Goal: Task Accomplishment & Management: Manage account settings

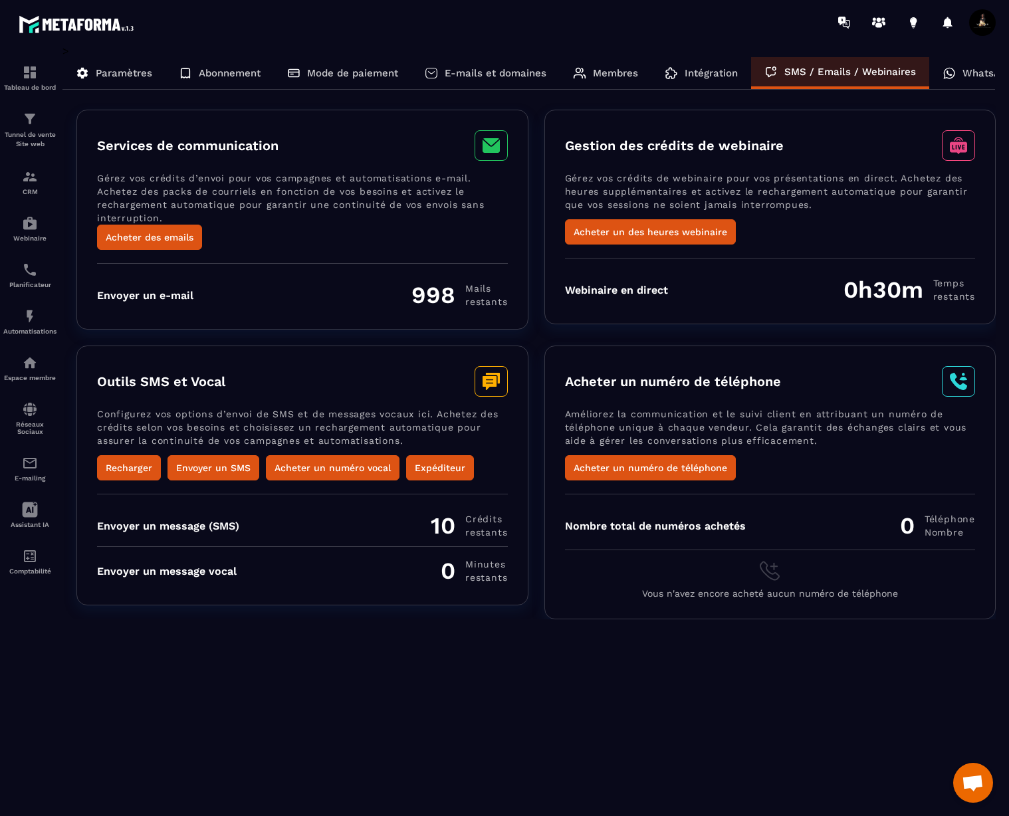
click at [466, 78] on p "E-mails et domaines" at bounding box center [496, 73] width 102 height 12
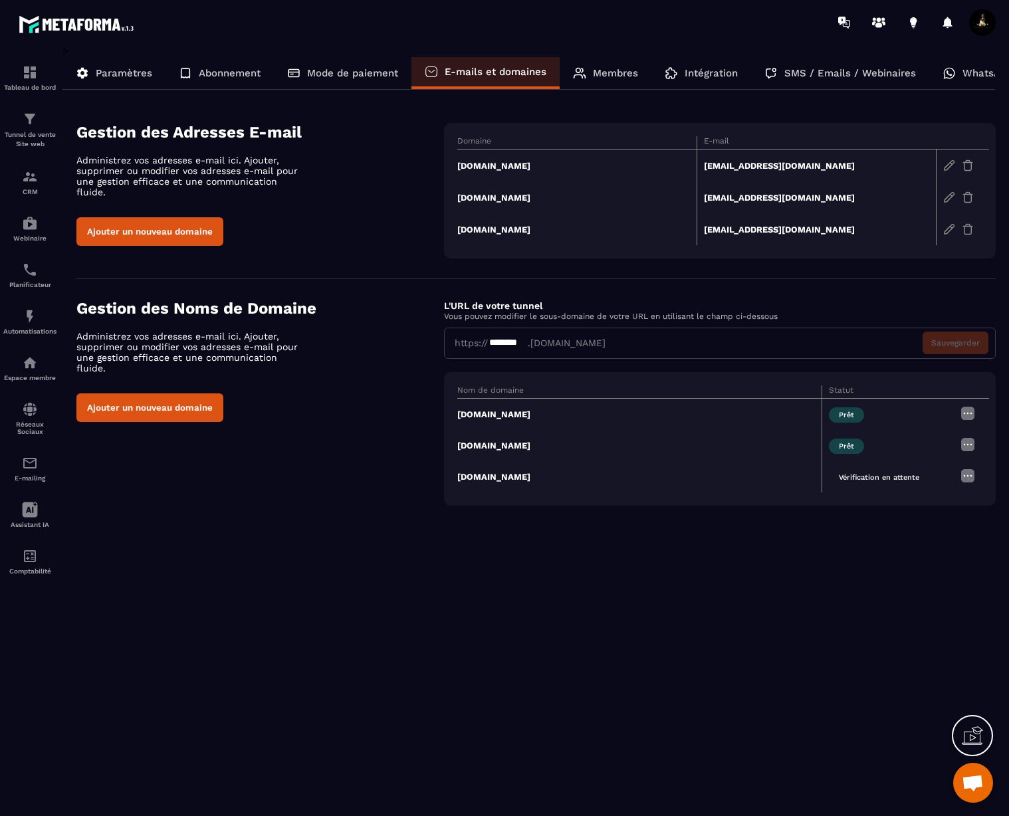
click at [947, 164] on img at bounding box center [949, 166] width 12 height 12
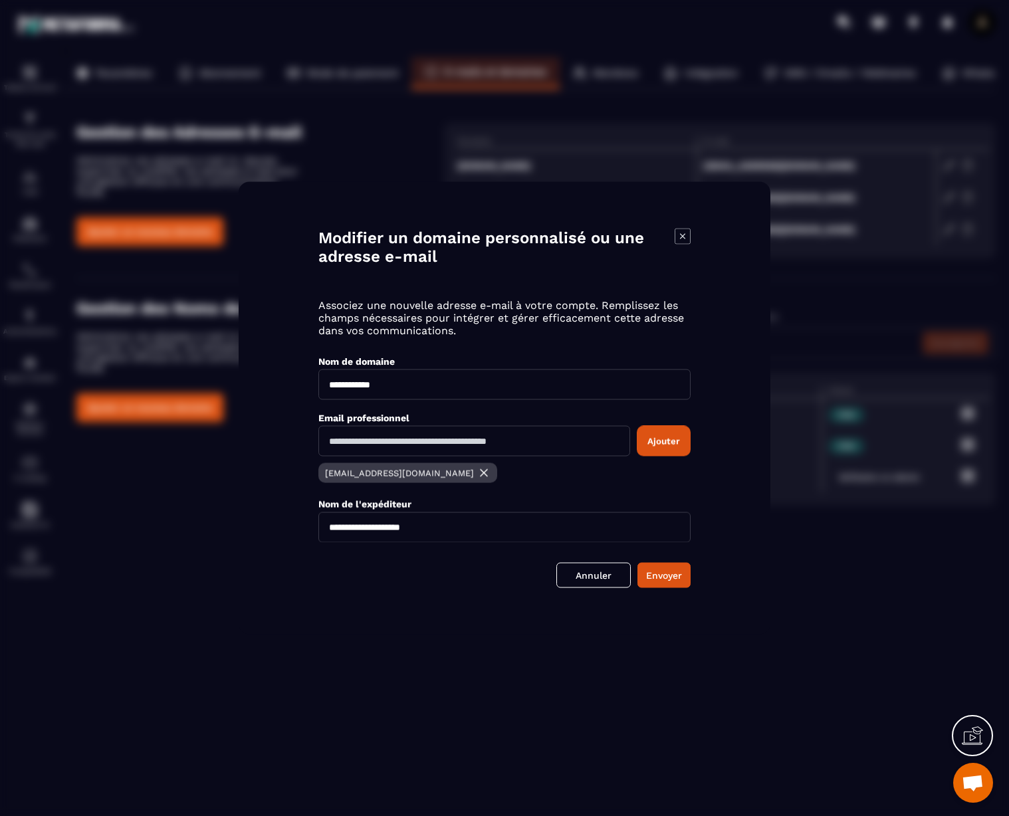
click at [529, 454] on input "Modal window" at bounding box center [474, 441] width 312 height 31
type input "**********"
click at [679, 443] on button "Ajouter" at bounding box center [664, 441] width 54 height 31
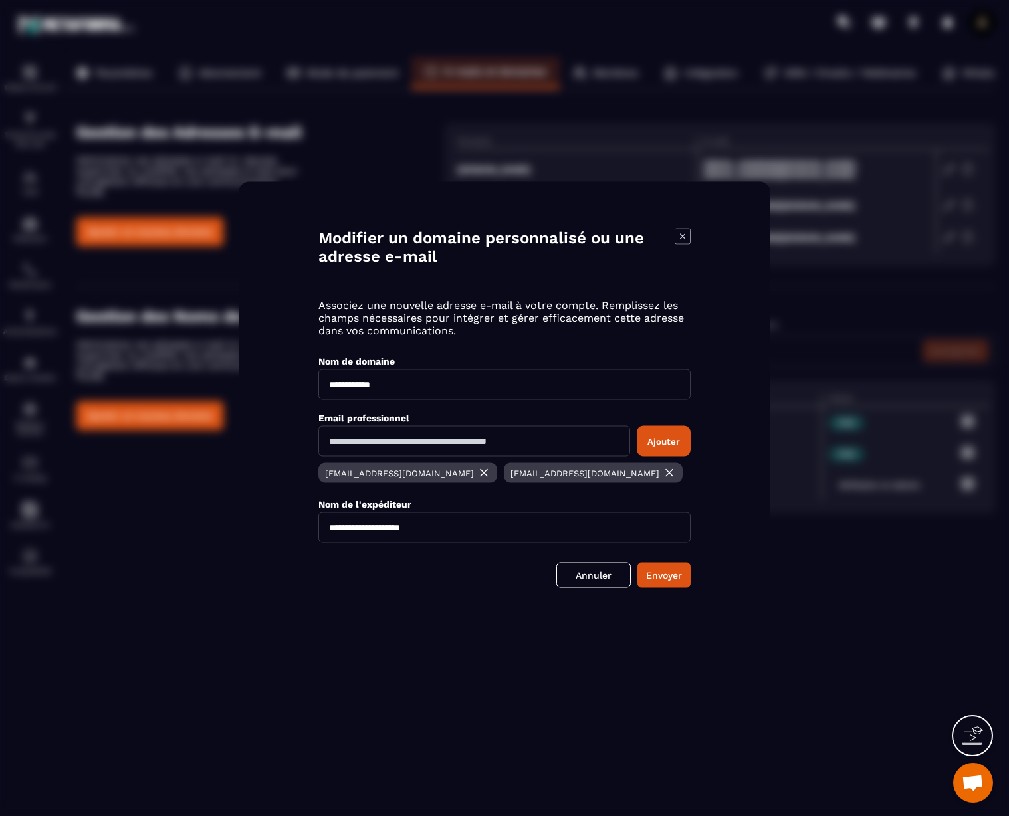
click at [670, 571] on button "Envoyer" at bounding box center [663, 575] width 53 height 25
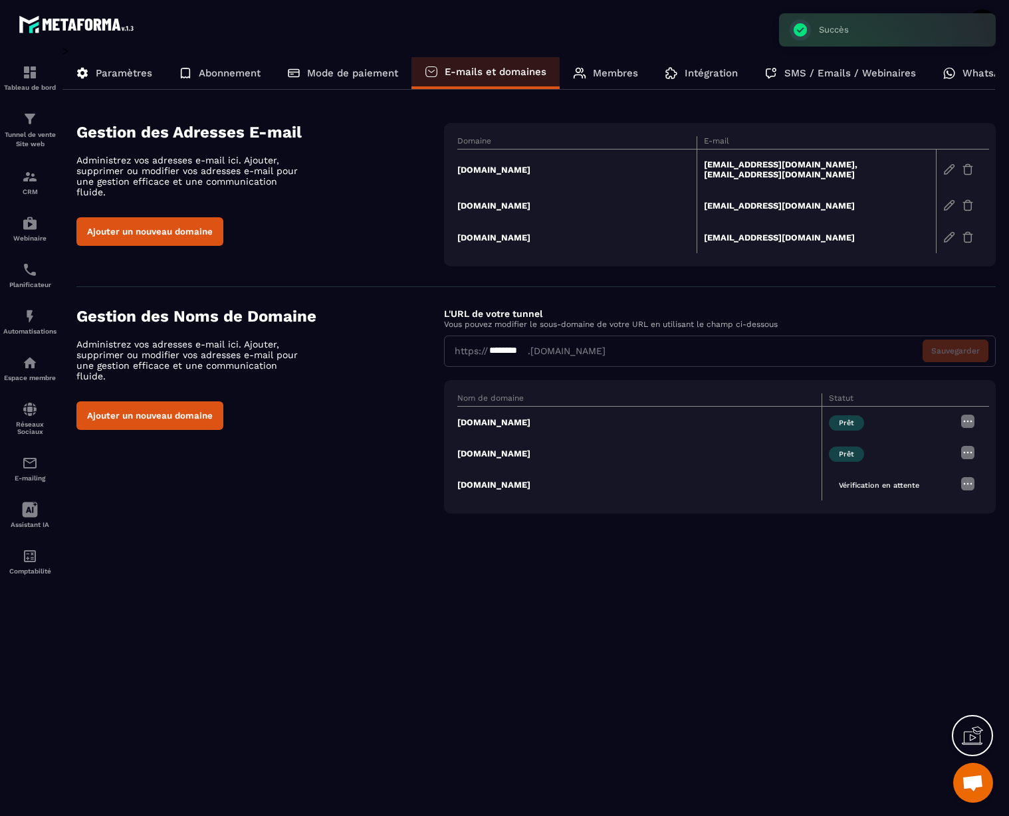
click at [952, 199] on img at bounding box center [949, 205] width 12 height 12
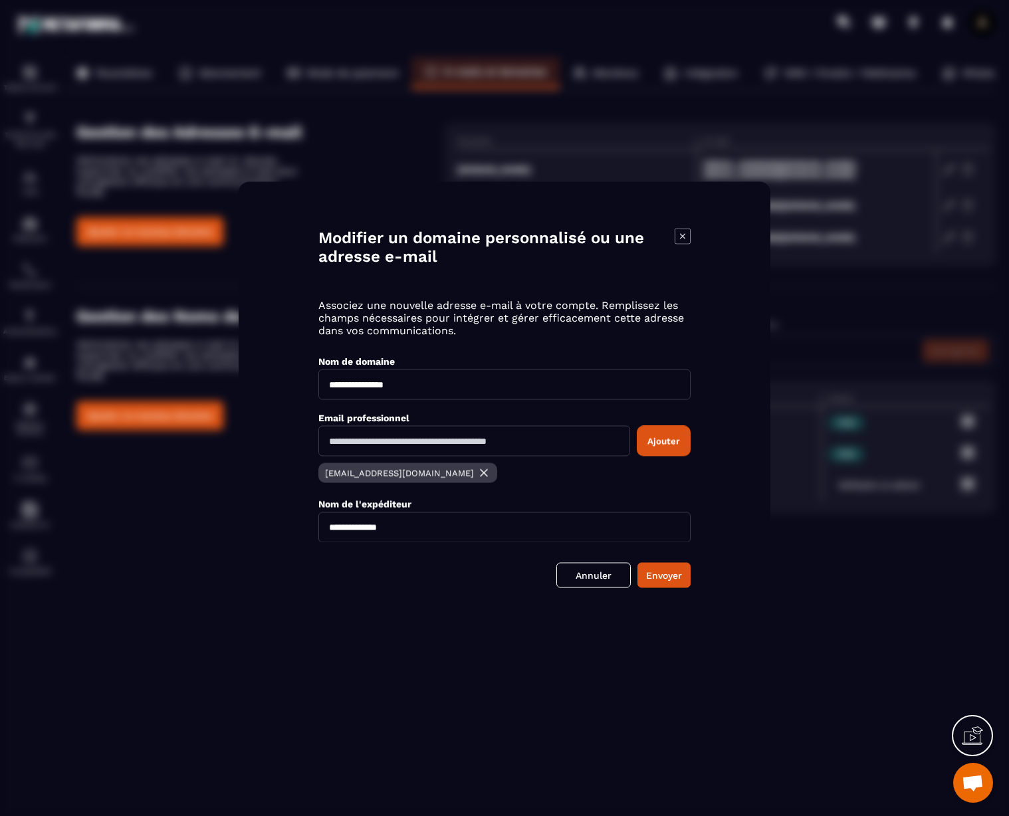
click at [475, 449] on input "Modal window" at bounding box center [474, 441] width 312 height 31
type input "**********"
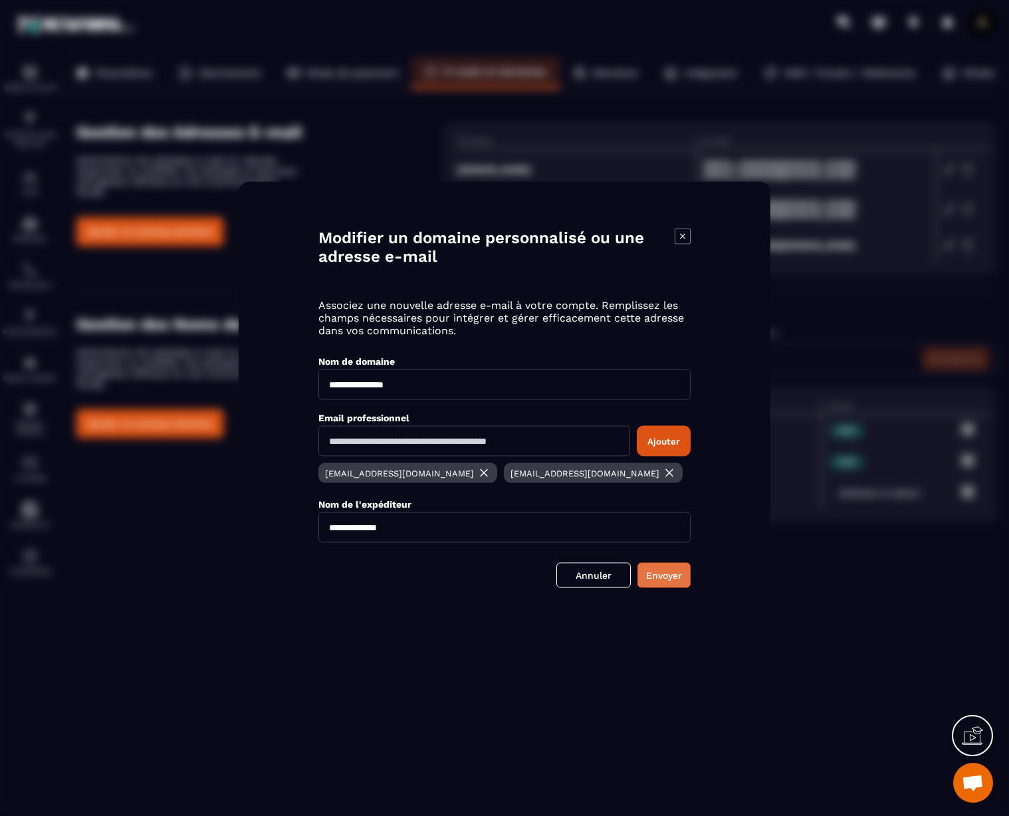
click at [667, 576] on button "Envoyer" at bounding box center [663, 575] width 53 height 25
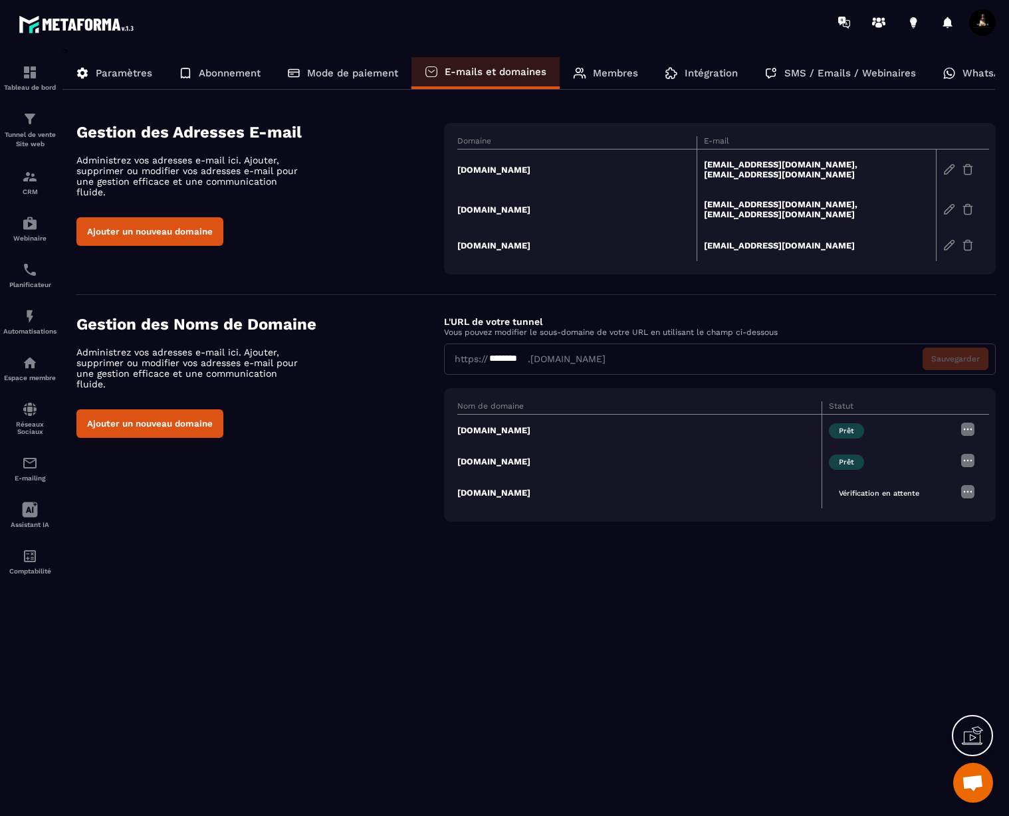
click at [969, 484] on img at bounding box center [968, 492] width 16 height 16
click at [877, 486] on span "Vérification en attente" at bounding box center [879, 493] width 100 height 15
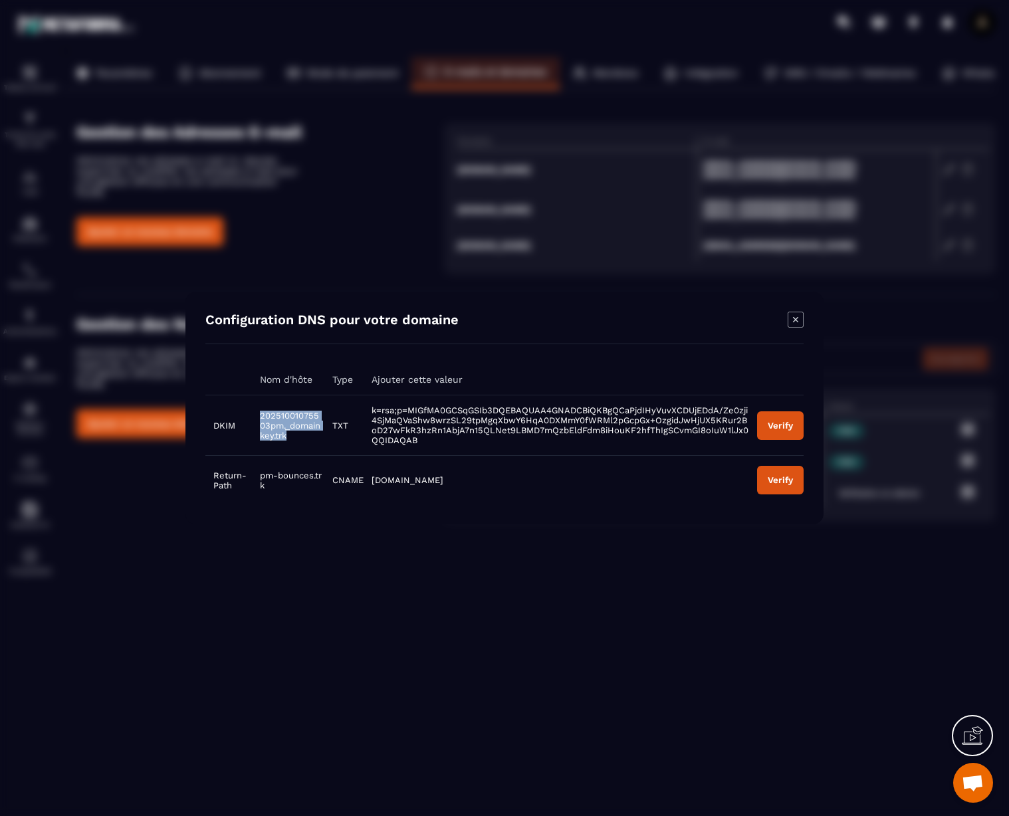
drag, startPoint x: 288, startPoint y: 437, endPoint x: 260, endPoint y: 413, distance: 37.7
click at [260, 413] on td "20251001075503pm._domainkey.trk" at bounding box center [288, 425] width 72 height 60
copy span "20251001075503pm._domainkey.trk"
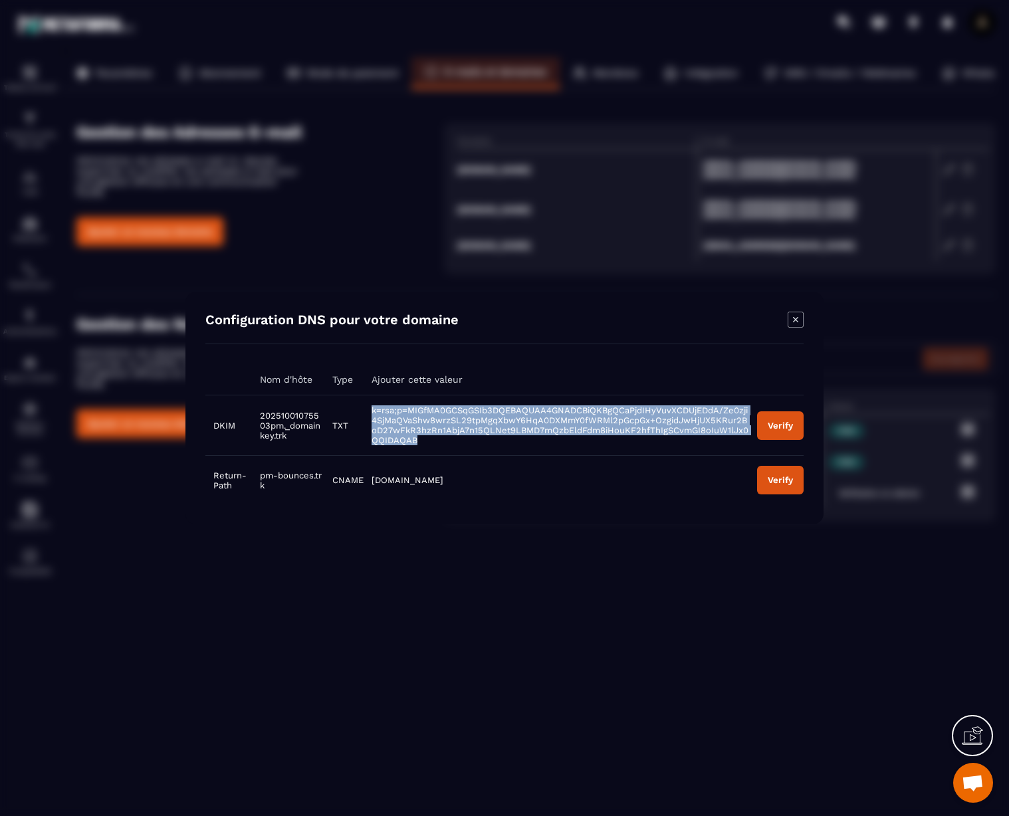
drag, startPoint x: 420, startPoint y: 438, endPoint x: 368, endPoint y: 405, distance: 61.6
click at [368, 405] on td "k=rsa;p=MIGfMA0GCSqGSIb3DQEBAQUAA4GNADCBiQKBgQCaPjdIHyVuvXCDUjEDdA/Ze0zji4SjMaQ…" at bounding box center [556, 425] width 385 height 60
copy span "k=rsa;p=MIGfMA0GCSqGSIb3DQEBAQUAA4GNADCBiQKBgQCaPjdIHyVuvXCDUjEDdA/Ze0zji4SjMaQ…"
click at [792, 429] on div "Verify" at bounding box center [780, 426] width 25 height 10
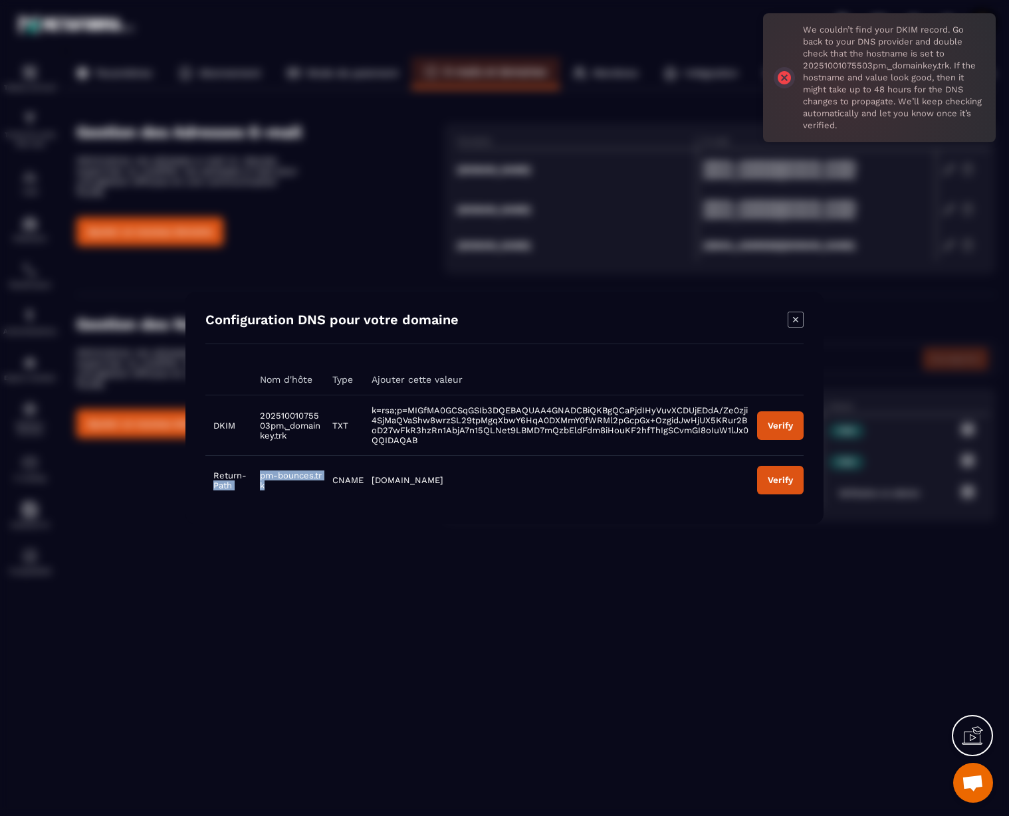
drag, startPoint x: 269, startPoint y: 486, endPoint x: 250, endPoint y: 479, distance: 20.6
click at [250, 479] on tr "Return-Path pm-bounces.trk CNAME [DOMAIN_NAME] Verify" at bounding box center [504, 480] width 598 height 49
click at [261, 479] on span "pm-bounces.trk" at bounding box center [291, 481] width 62 height 20
drag, startPoint x: 267, startPoint y: 486, endPoint x: 256, endPoint y: 477, distance: 13.7
click at [256, 477] on td "pm-bounces.trk" at bounding box center [288, 480] width 72 height 49
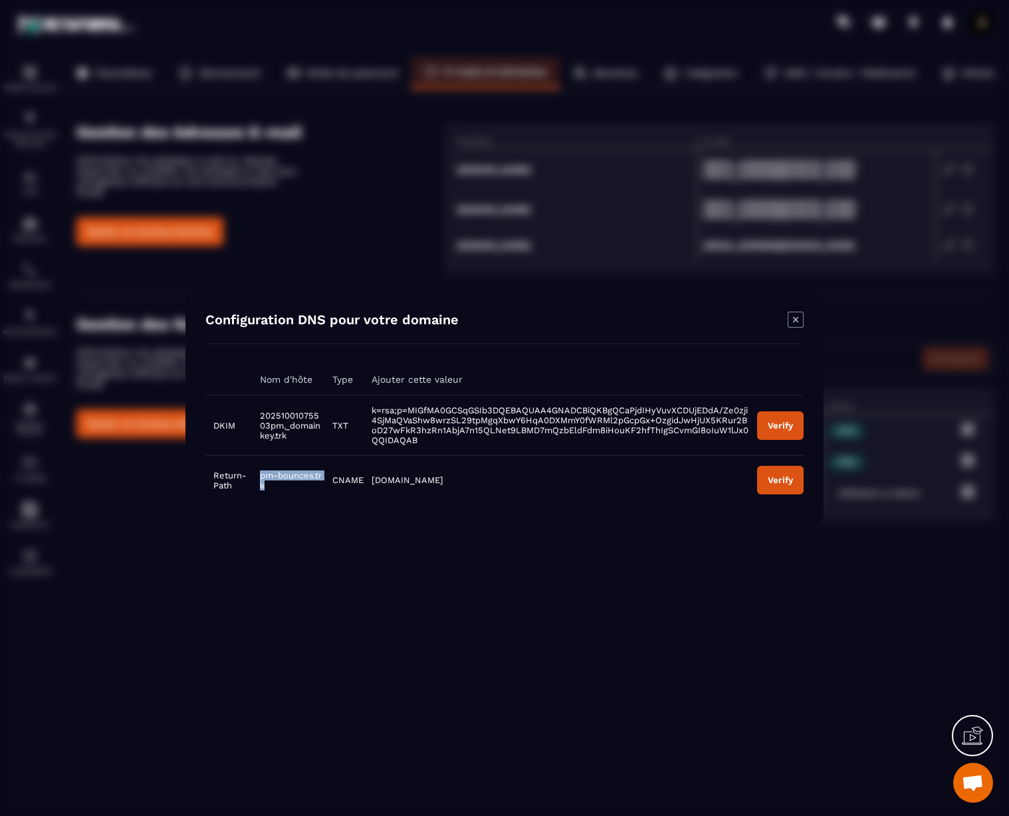
copy span "pm-bounces.trk"
drag, startPoint x: 423, startPoint y: 482, endPoint x: 372, endPoint y: 482, distance: 51.2
click at [372, 482] on td "[DOMAIN_NAME]" at bounding box center [556, 480] width 385 height 49
copy span "[DOMAIN_NAME]"
click at [790, 419] on button "Verify" at bounding box center [780, 425] width 47 height 29
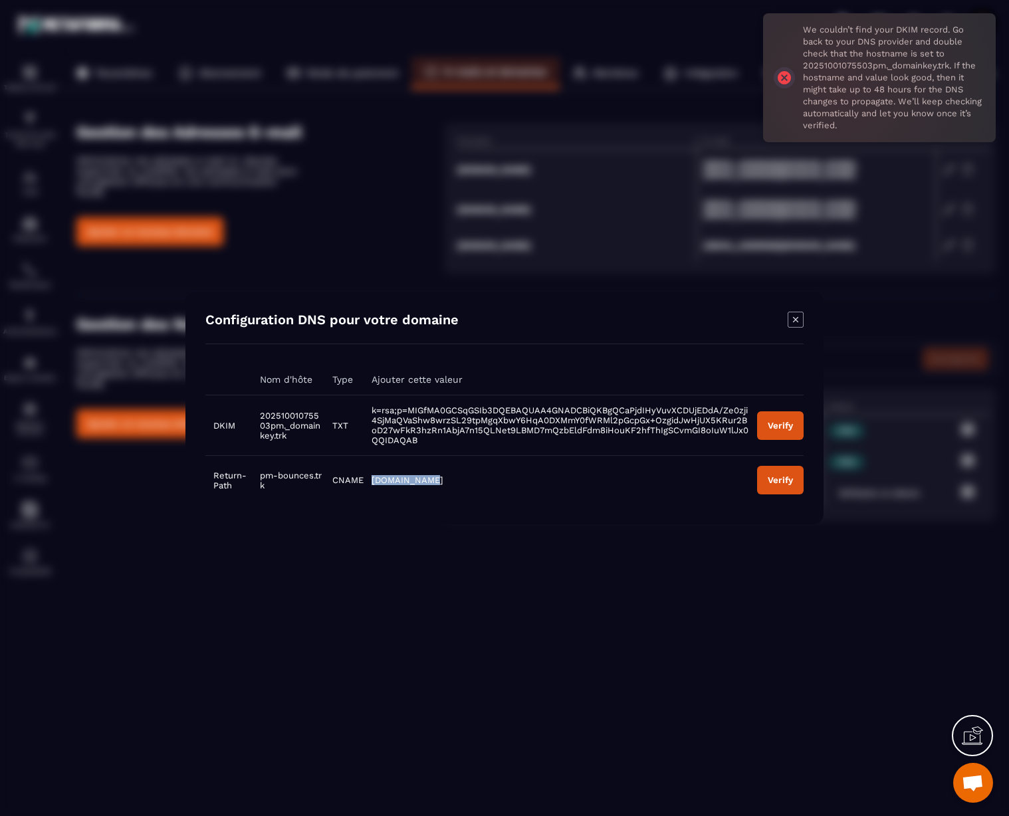
click at [788, 479] on div "Verify" at bounding box center [780, 480] width 25 height 10
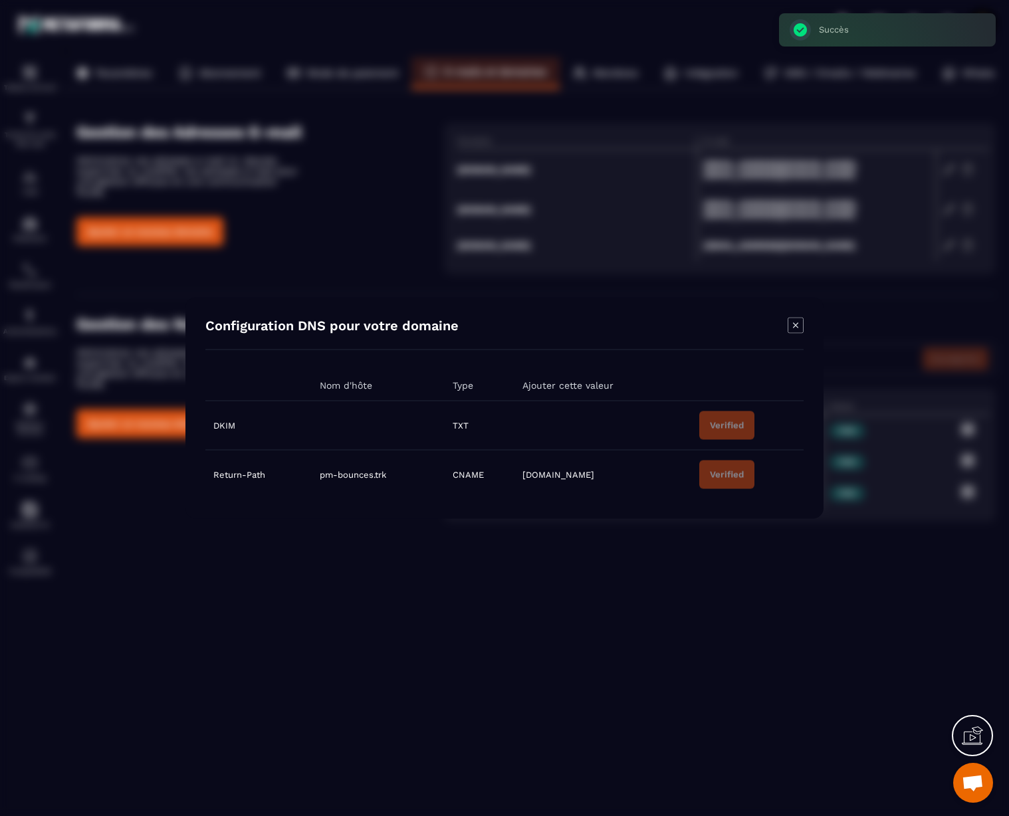
click at [705, 386] on th "Modal window" at bounding box center [747, 385] width 112 height 31
click at [792, 327] on icon "Modal window" at bounding box center [796, 326] width 16 height 16
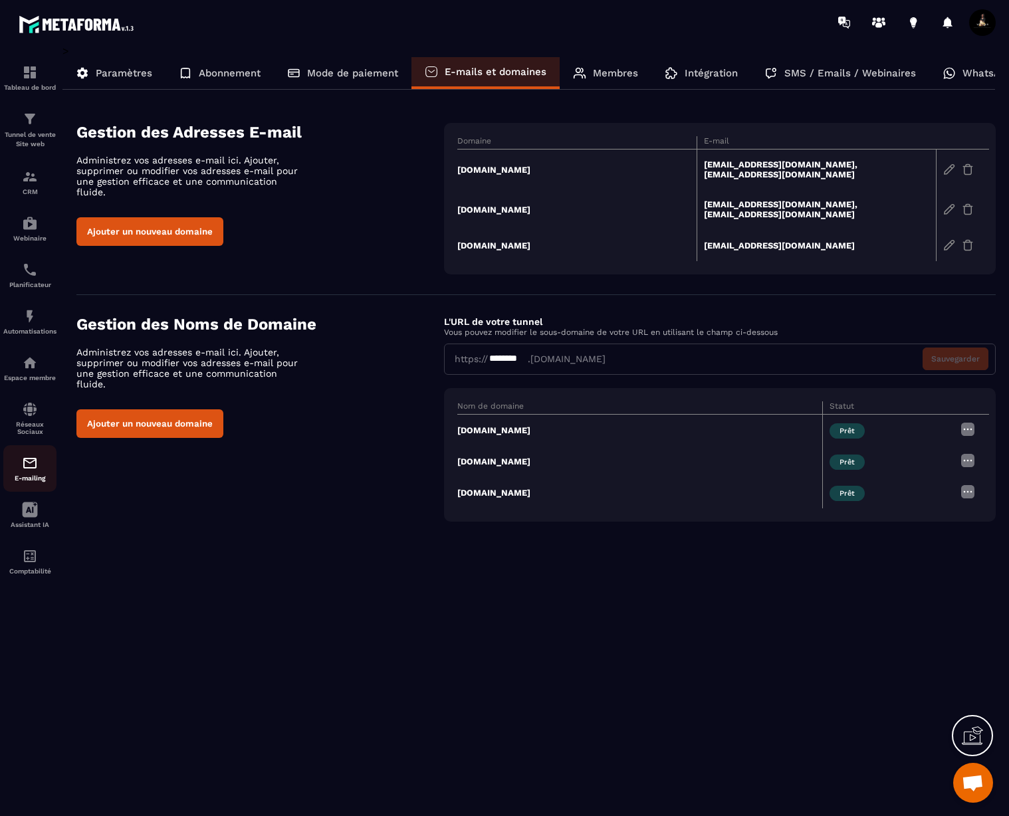
click at [31, 469] on img at bounding box center [30, 463] width 16 height 16
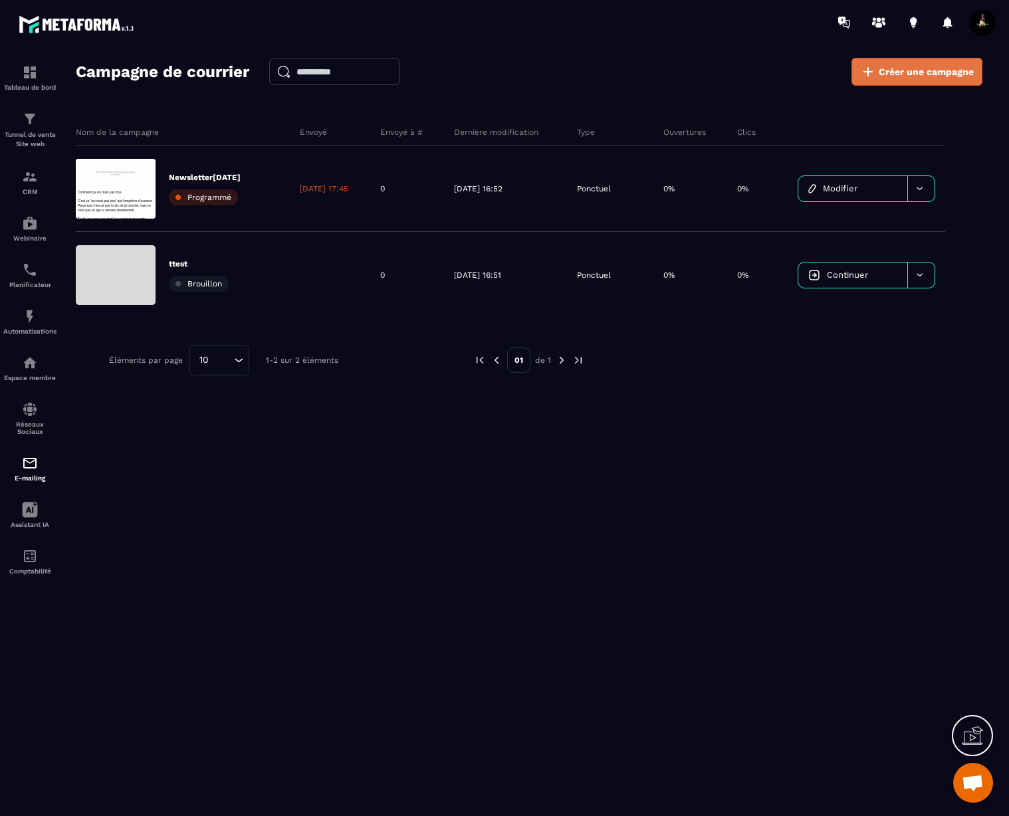
click at [948, 66] on span "Créer une campagne" at bounding box center [926, 71] width 95 height 13
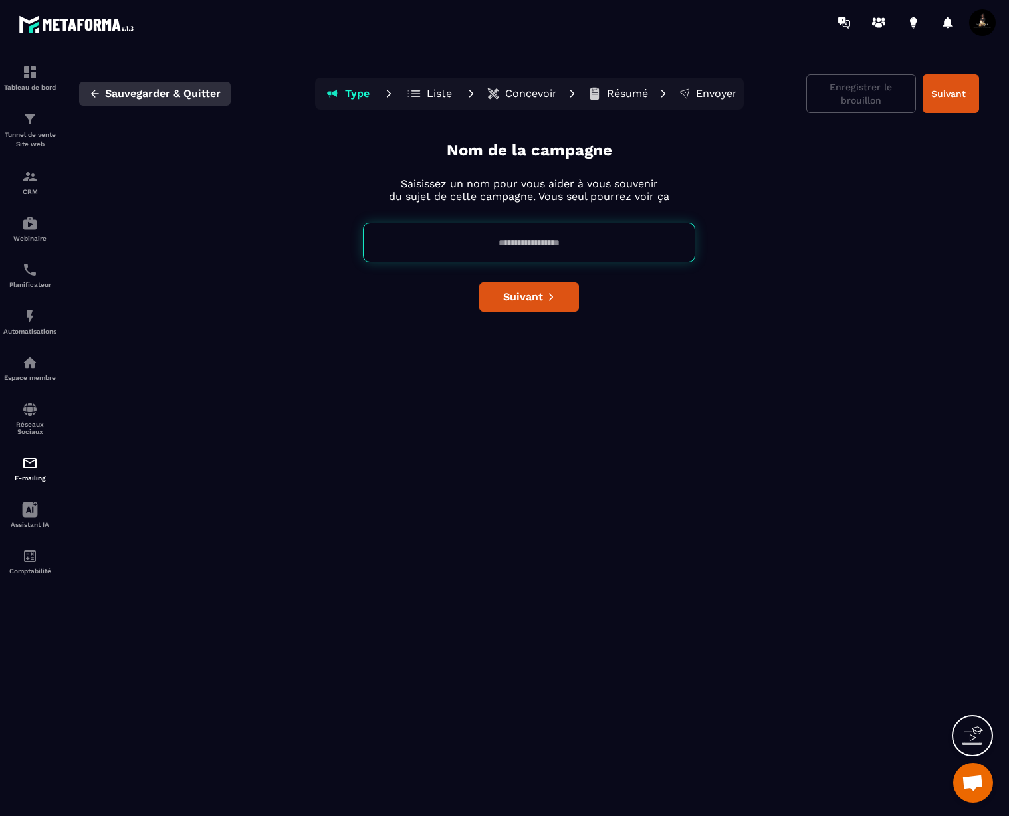
click at [92, 90] on icon "button" at bounding box center [95, 94] width 12 height 12
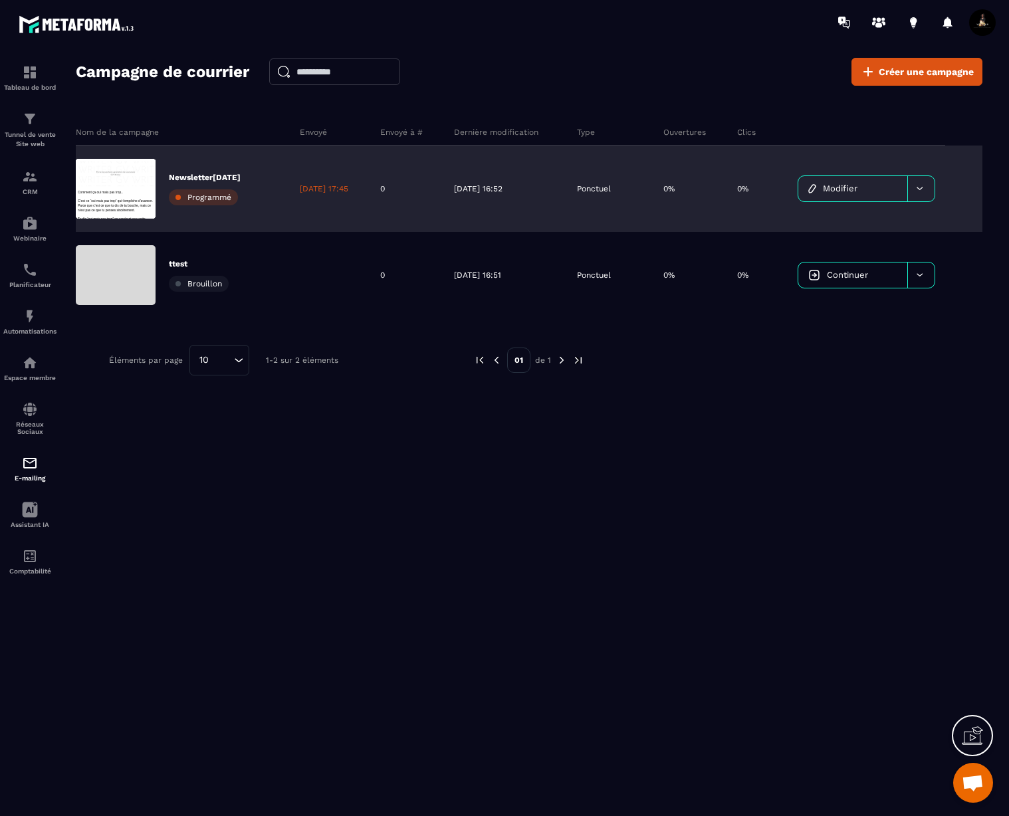
click at [928, 191] on div at bounding box center [920, 188] width 27 height 25
click at [764, 161] on div "0%" at bounding box center [757, 189] width 60 height 86
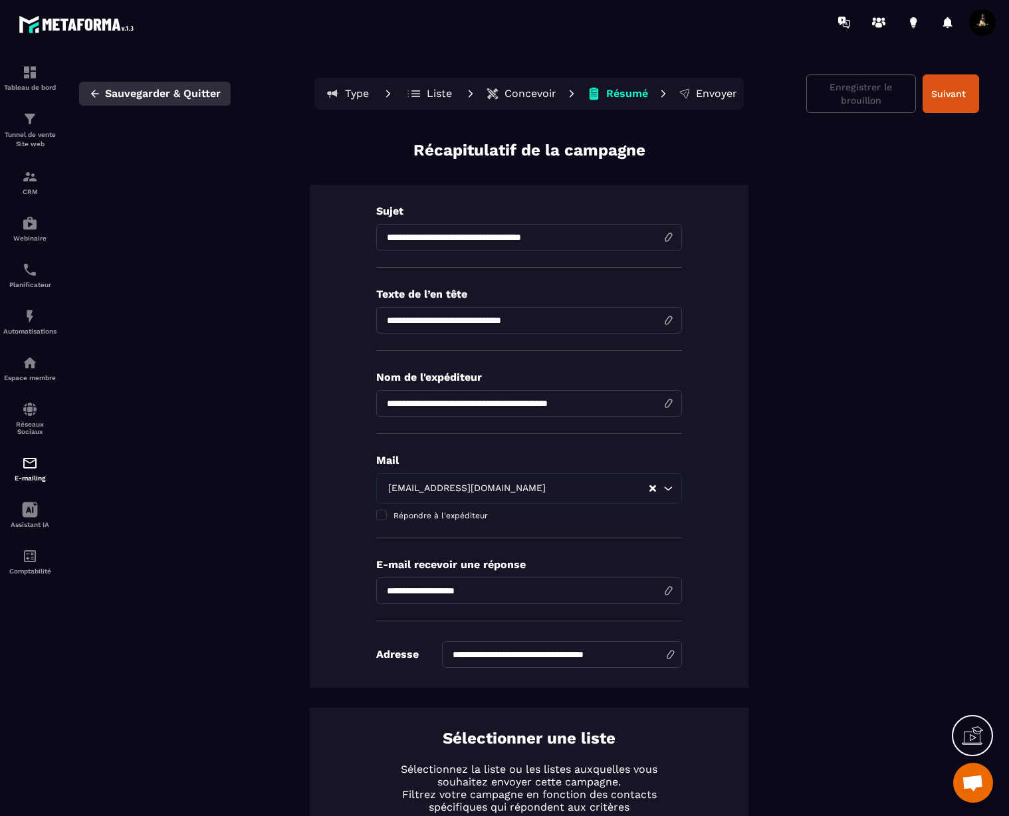
click at [140, 94] on span "Sauvegarder & Quitter" at bounding box center [163, 93] width 116 height 13
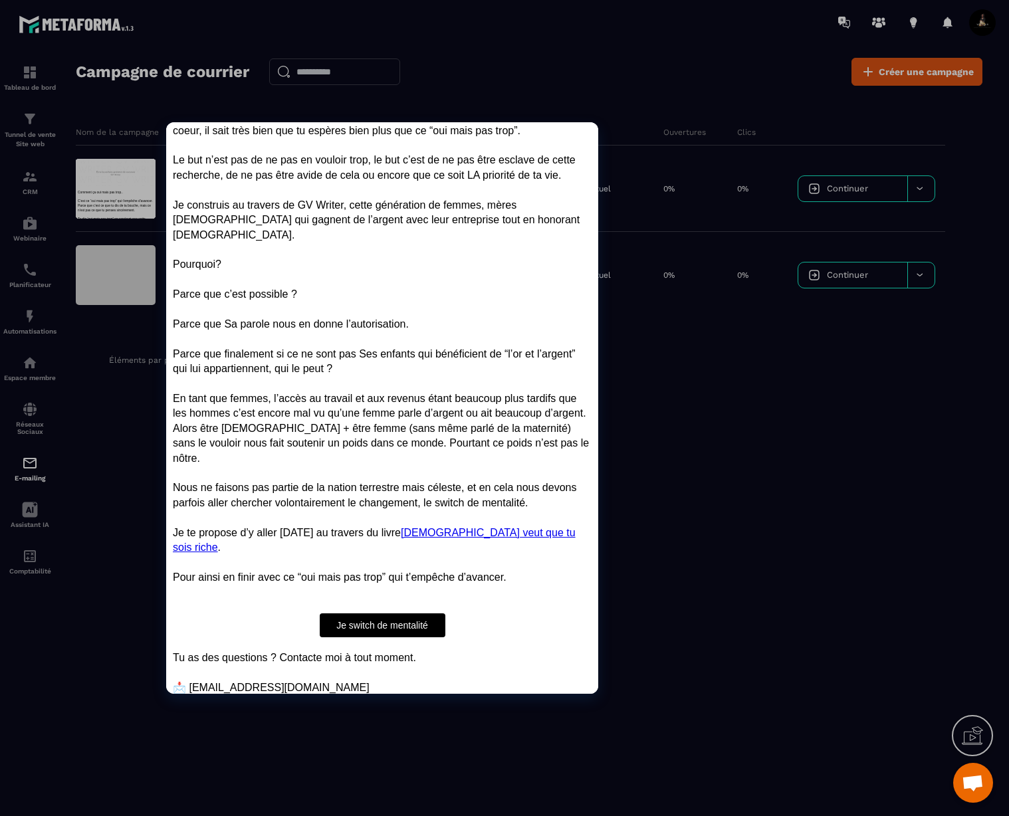
scroll to position [426, 0]
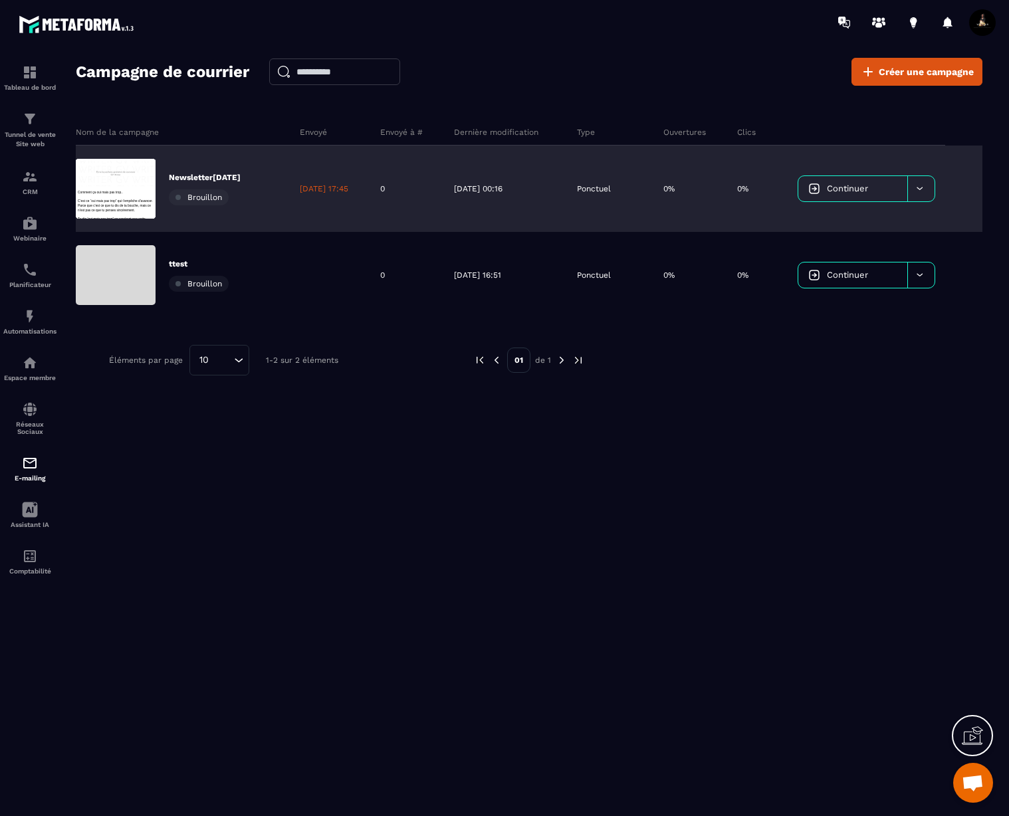
click at [929, 187] on div at bounding box center [920, 188] width 27 height 25
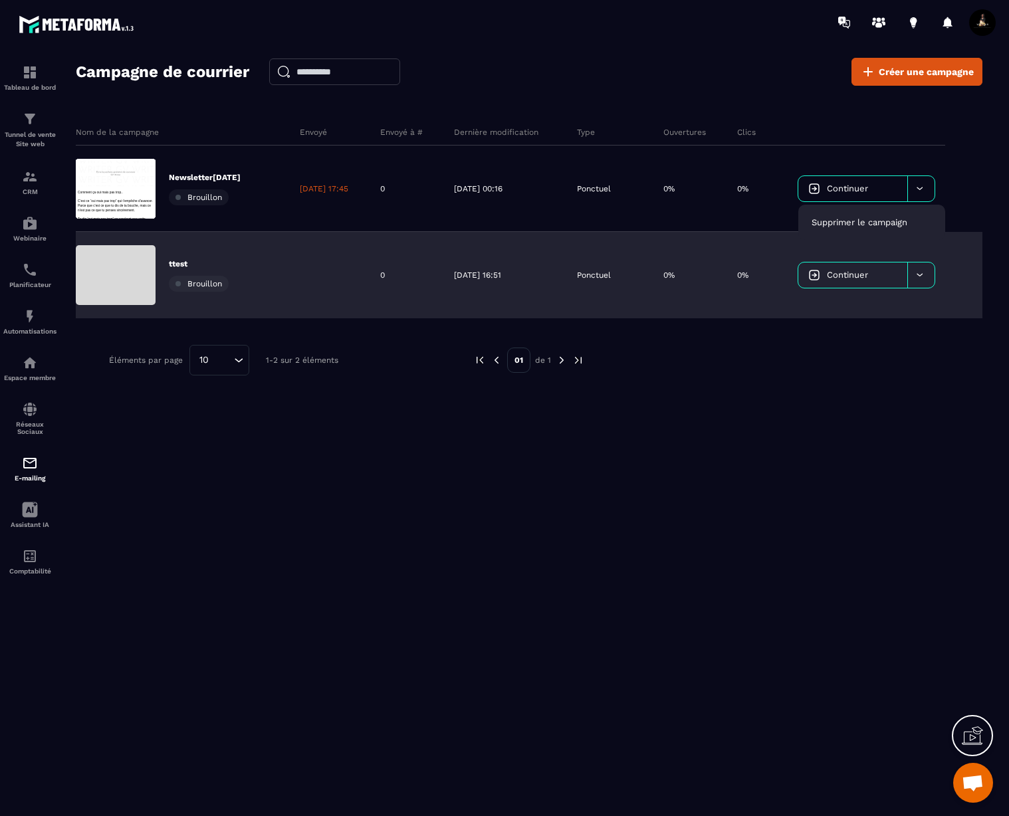
click at [918, 271] on icon at bounding box center [920, 275] width 10 height 10
click at [861, 316] on div "Supprimer le campaign" at bounding box center [872, 309] width 136 height 22
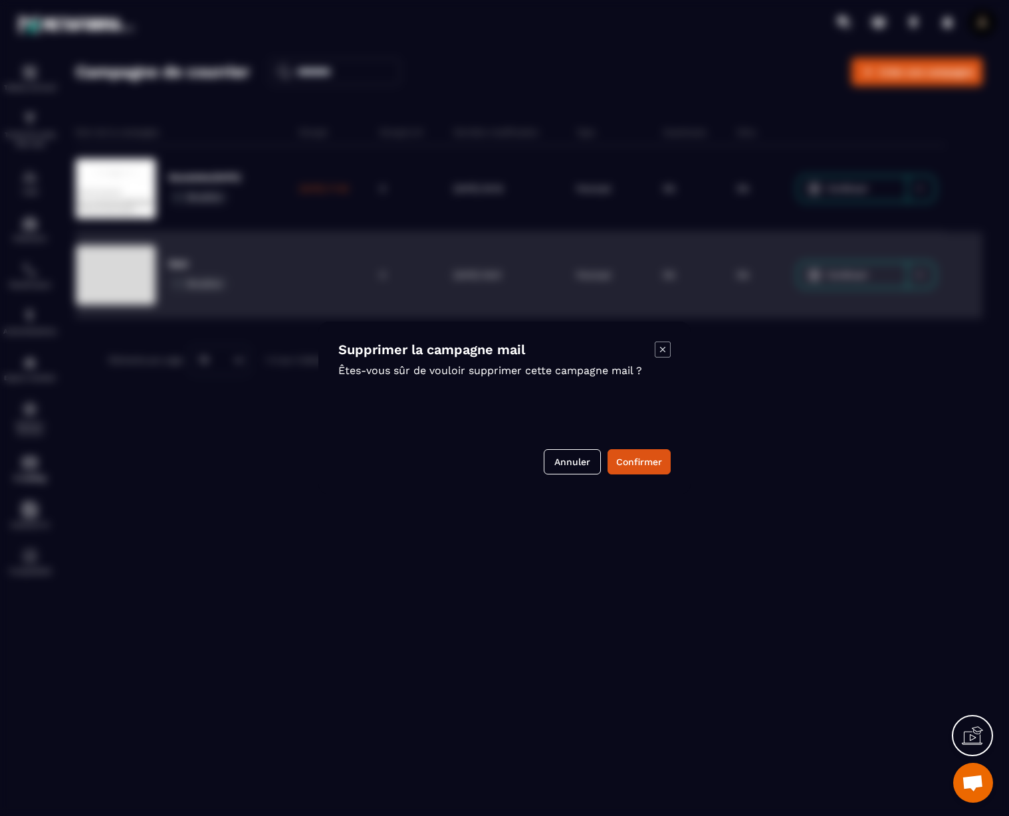
click at [630, 463] on button "Confirmer" at bounding box center [638, 461] width 63 height 25
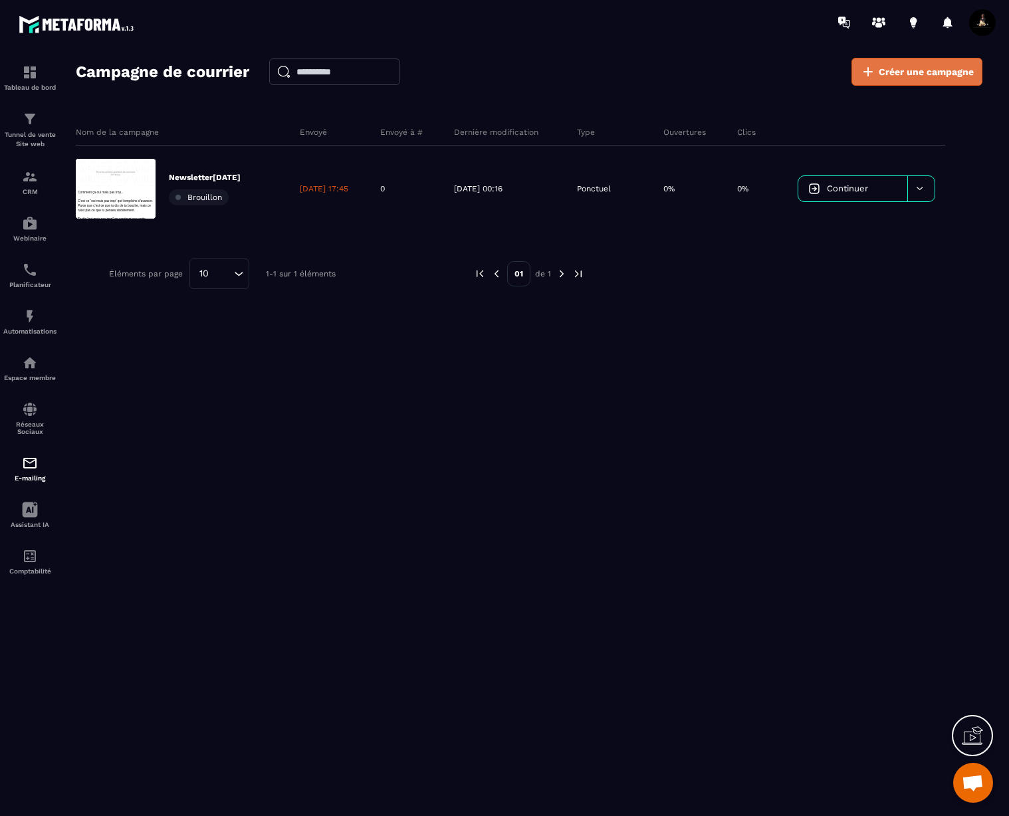
click at [899, 70] on span "Créer une campagne" at bounding box center [926, 71] width 95 height 13
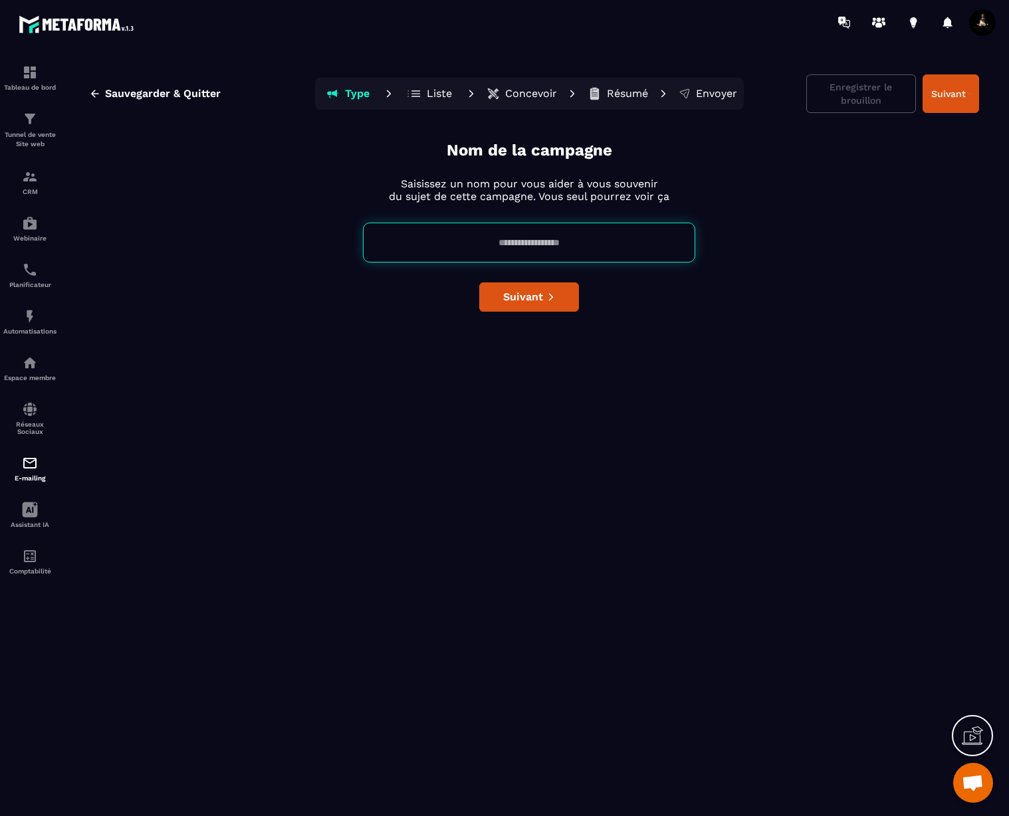
click at [544, 241] on input at bounding box center [529, 243] width 332 height 40
type input "*"
type input "**********"
click at [560, 290] on button "Suivant" at bounding box center [529, 296] width 100 height 29
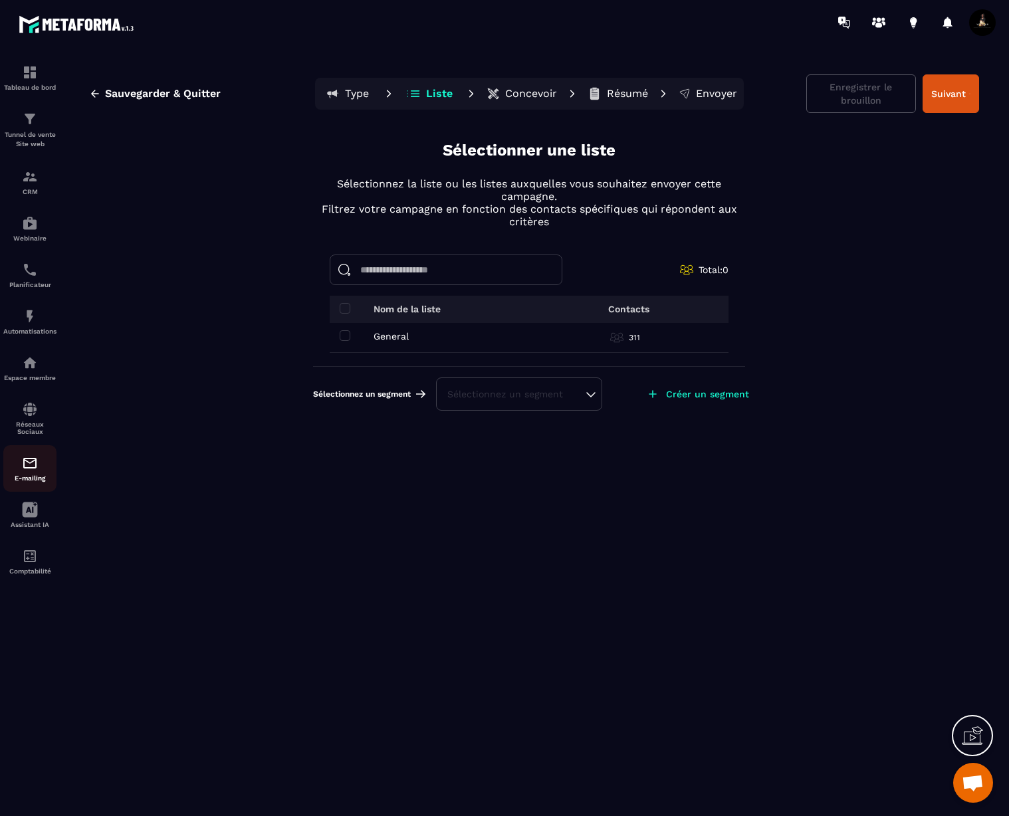
click at [27, 470] on img at bounding box center [30, 463] width 16 height 16
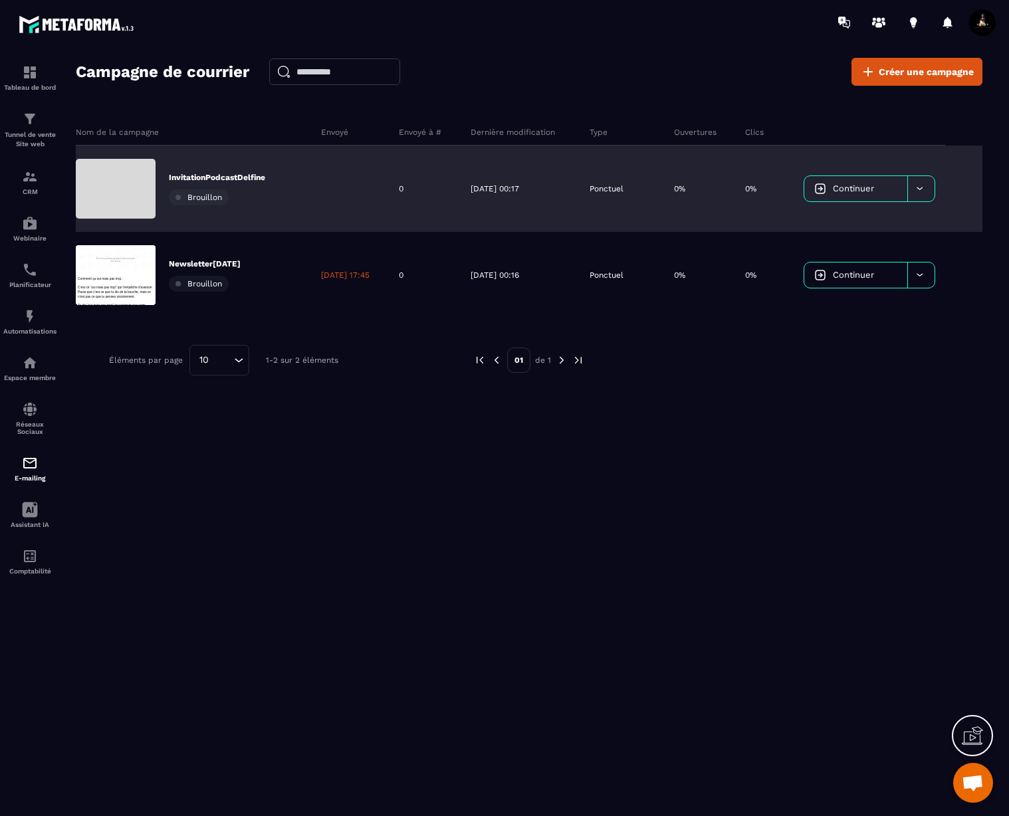
click at [930, 185] on div at bounding box center [920, 188] width 27 height 25
click at [847, 224] on span "Supprimer le campaign" at bounding box center [866, 222] width 96 height 10
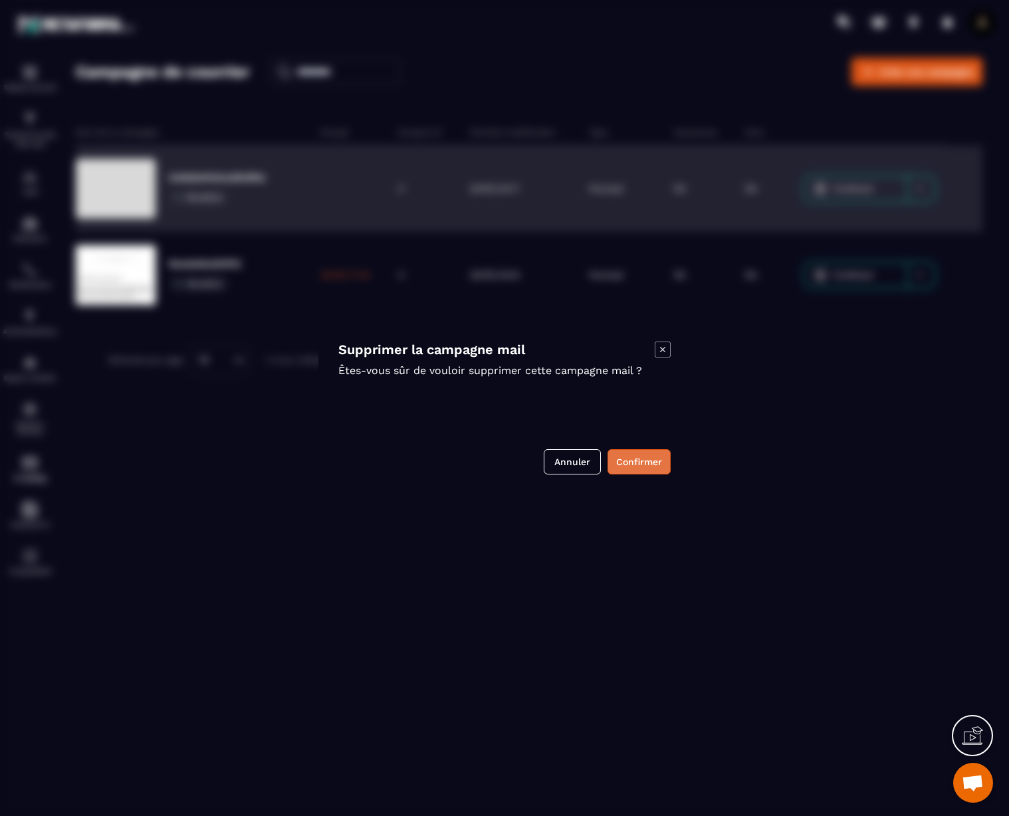
click at [660, 469] on button "Confirmer" at bounding box center [638, 461] width 63 height 25
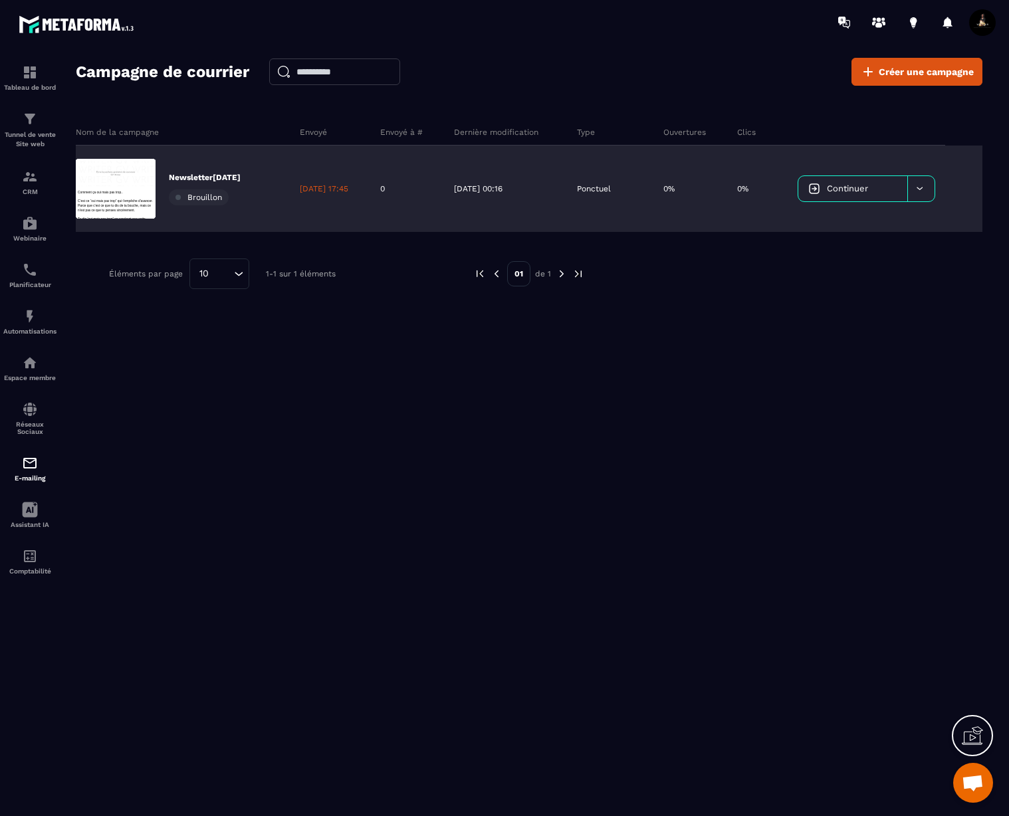
click at [661, 468] on div "Campagne de courrier Créer une campagne Nom de la campagne Envoyé Envoyé à # De…" at bounding box center [529, 443] width 907 height 770
